Goal: Information Seeking & Learning: Learn about a topic

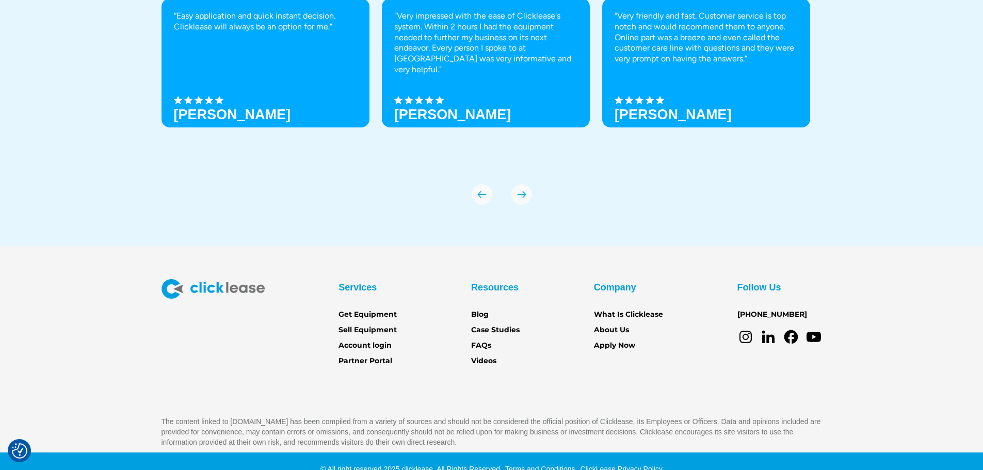
scroll to position [3642, 0]
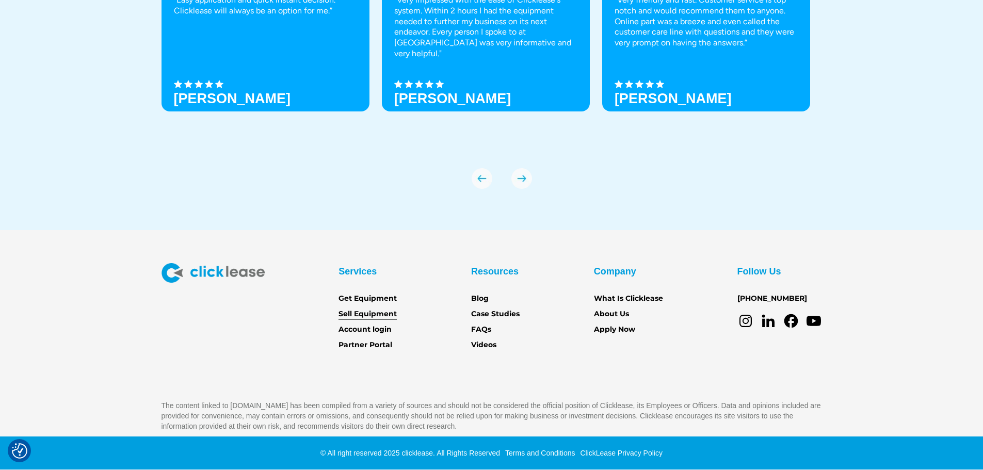
click at [375, 312] on link "Sell Equipment" at bounding box center [368, 314] width 58 height 11
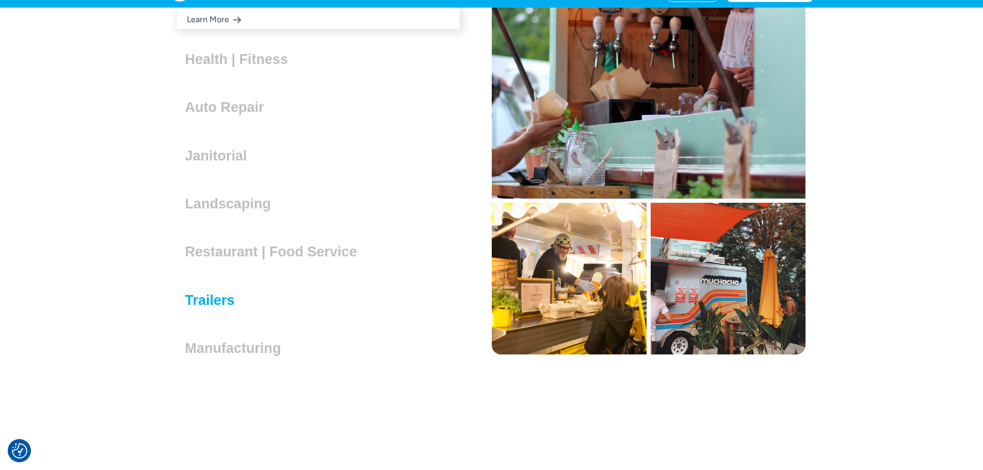
scroll to position [3097, 0]
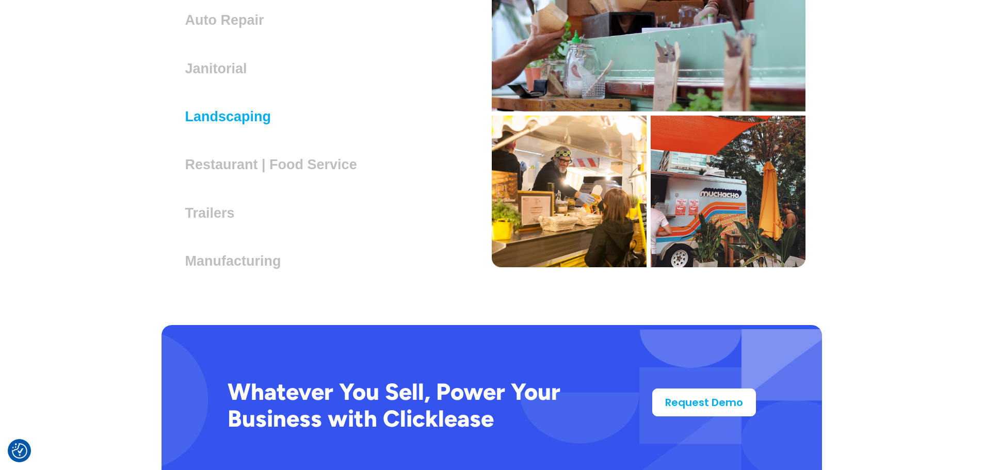
click at [234, 115] on h3 "Landscaping" at bounding box center [232, 116] width 94 height 15
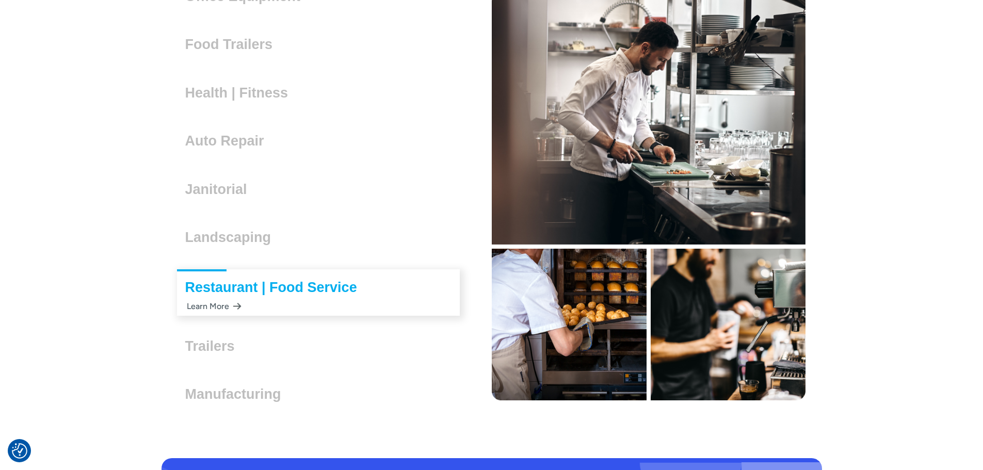
scroll to position [3033, 0]
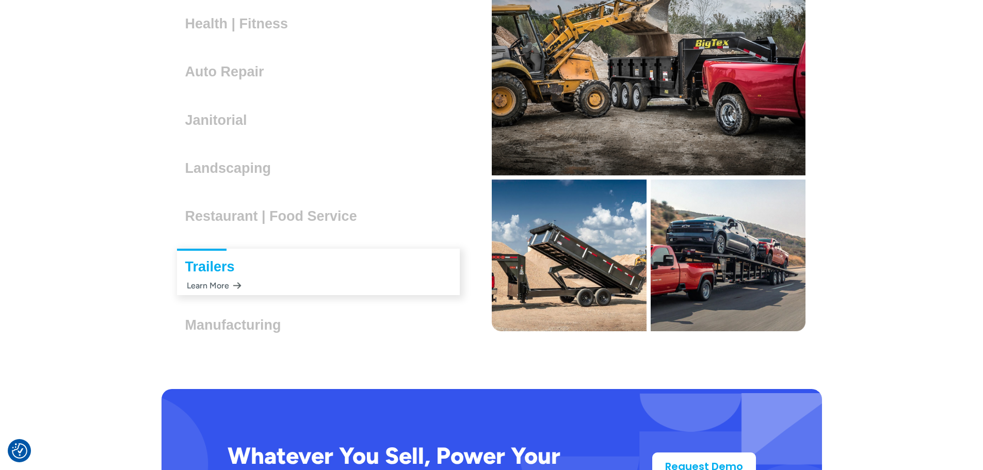
click at [236, 269] on h3 "Trailers" at bounding box center [214, 266] width 58 height 15
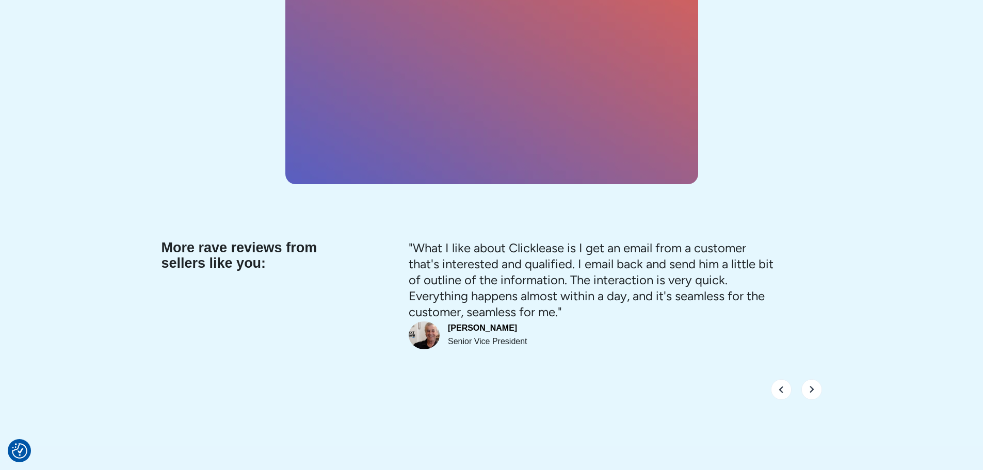
scroll to position [3962, 0]
